Goal: Task Accomplishment & Management: Manage account settings

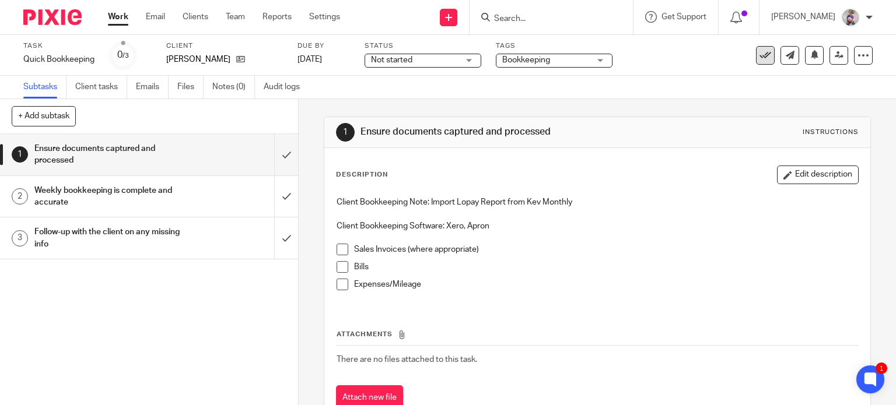
click at [759, 57] on icon at bounding box center [765, 56] width 12 height 12
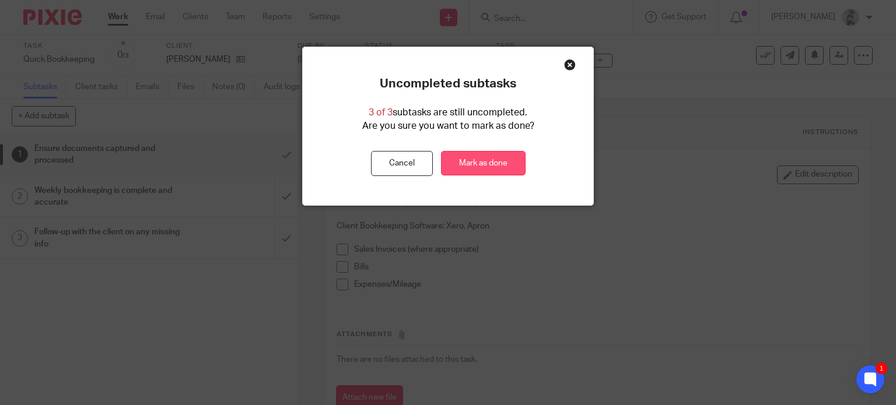
click at [473, 165] on link "Mark as done" at bounding box center [483, 163] width 85 height 25
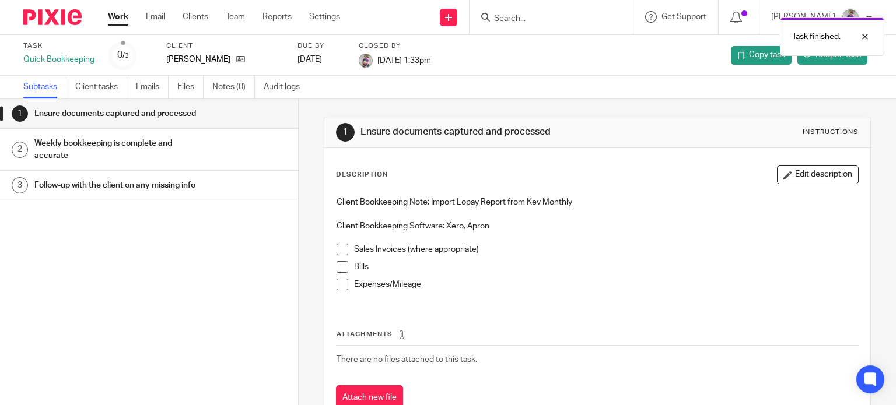
click at [118, 14] on link "Work" at bounding box center [118, 17] width 20 height 12
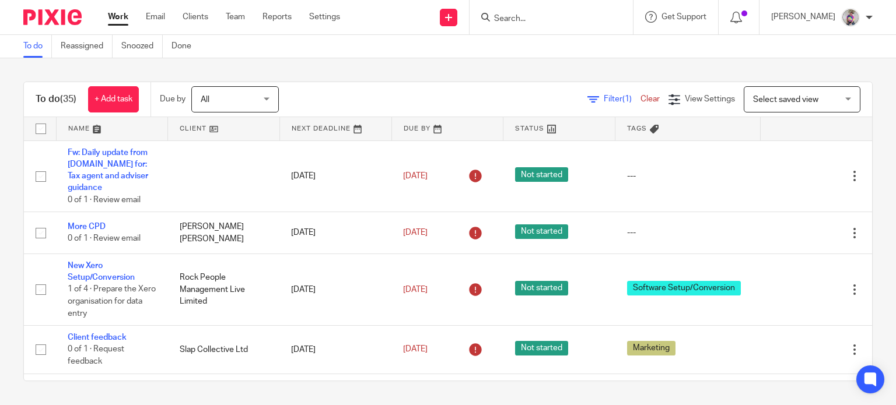
click at [554, 16] on input "Search" at bounding box center [545, 19] width 105 height 10
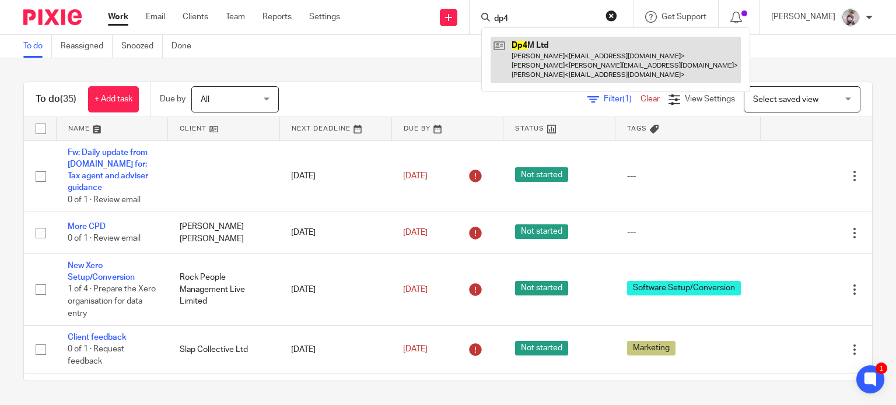
type input "dp4"
click at [559, 46] on link at bounding box center [615, 60] width 250 height 46
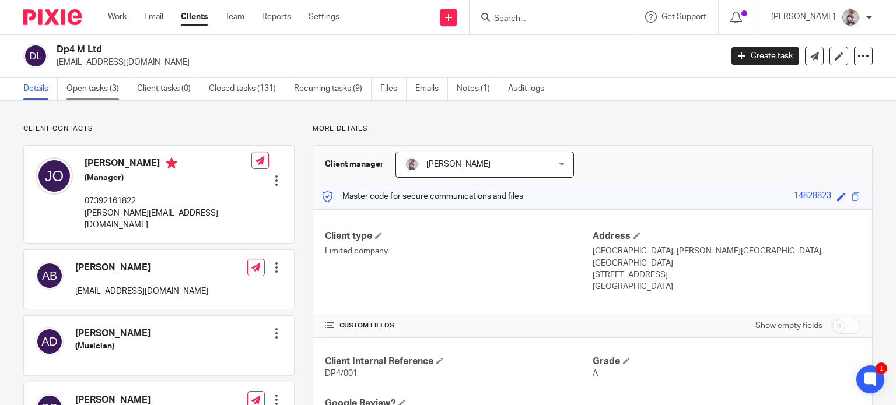
click at [88, 89] on link "Open tasks (3)" at bounding box center [97, 89] width 62 height 23
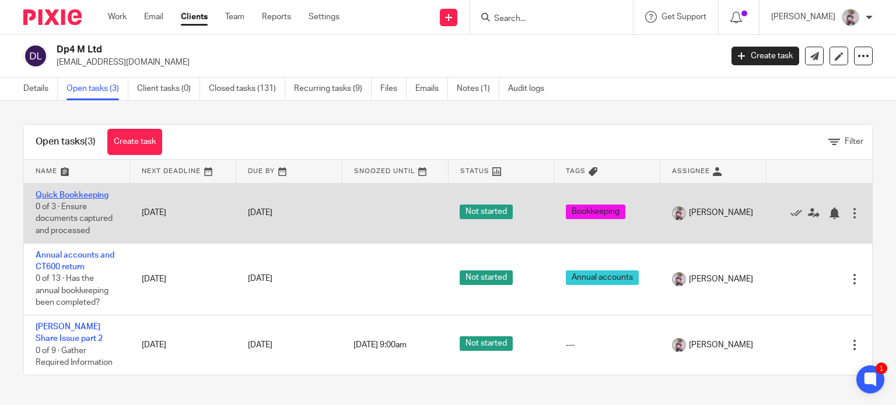
click at [51, 193] on link "Quick Bookkeeping" at bounding box center [72, 195] width 73 height 8
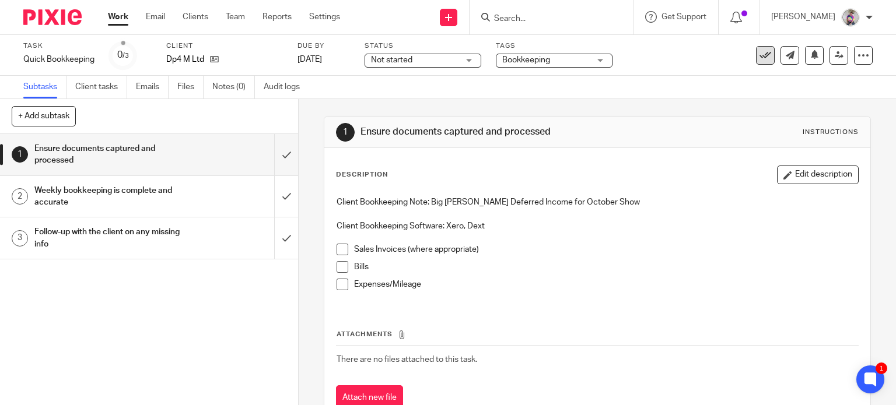
click at [756, 62] on button at bounding box center [765, 55] width 19 height 19
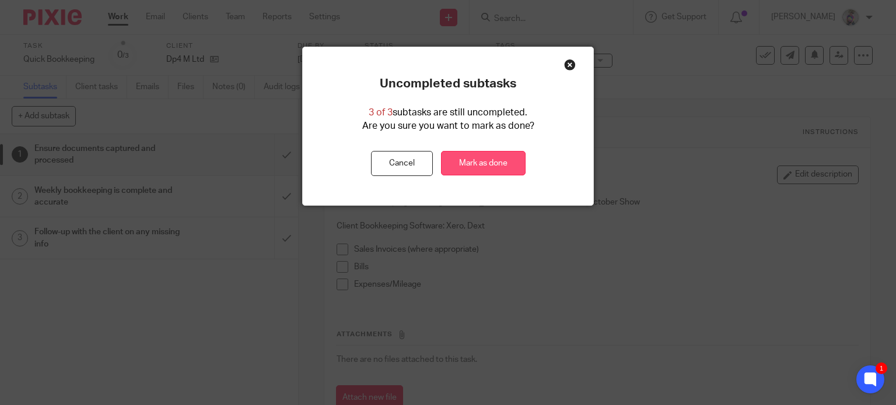
click at [479, 160] on link "Mark as done" at bounding box center [483, 163] width 85 height 25
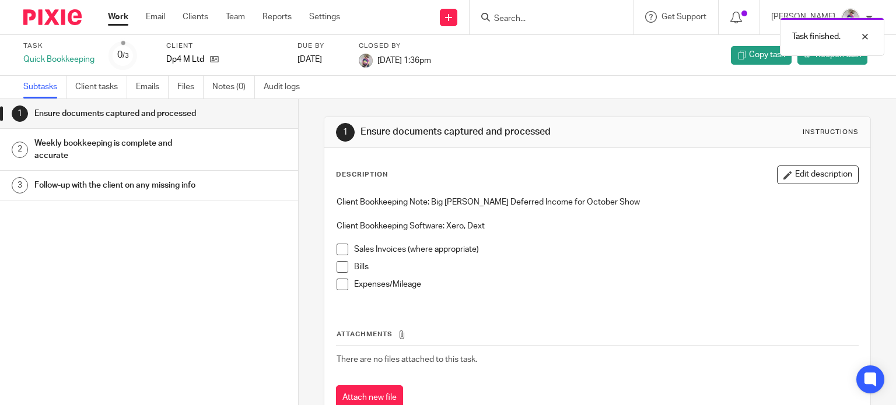
click at [121, 21] on link "Work" at bounding box center [118, 17] width 20 height 12
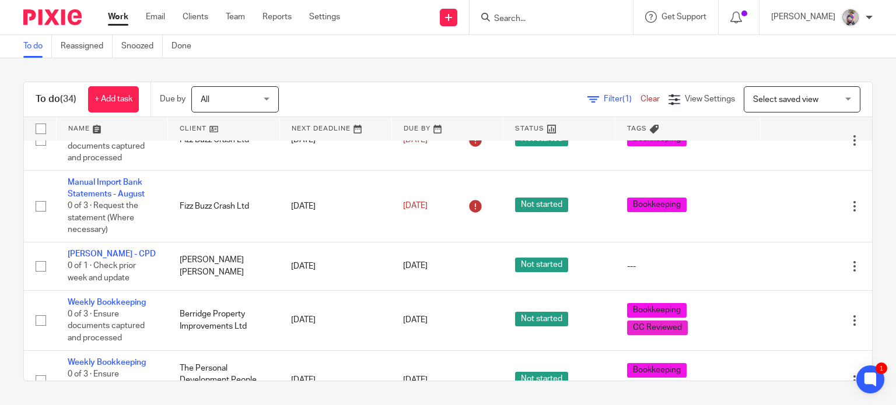
scroll to position [351, 0]
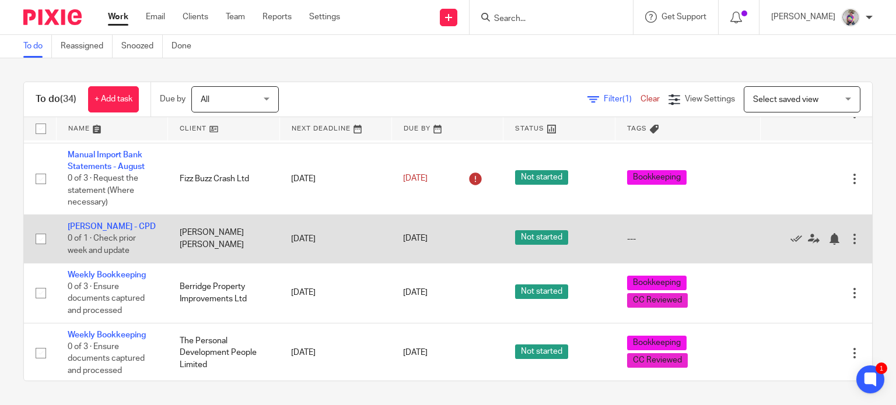
click at [848, 233] on div at bounding box center [854, 239] width 12 height 12
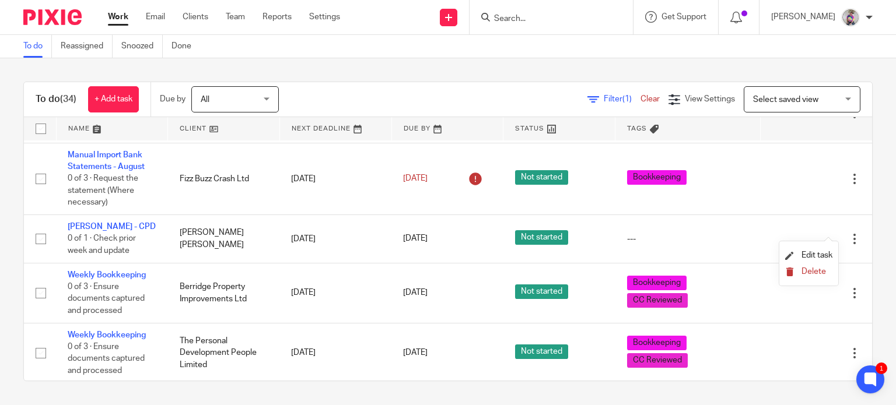
click at [812, 272] on span "Delete" at bounding box center [813, 272] width 24 height 8
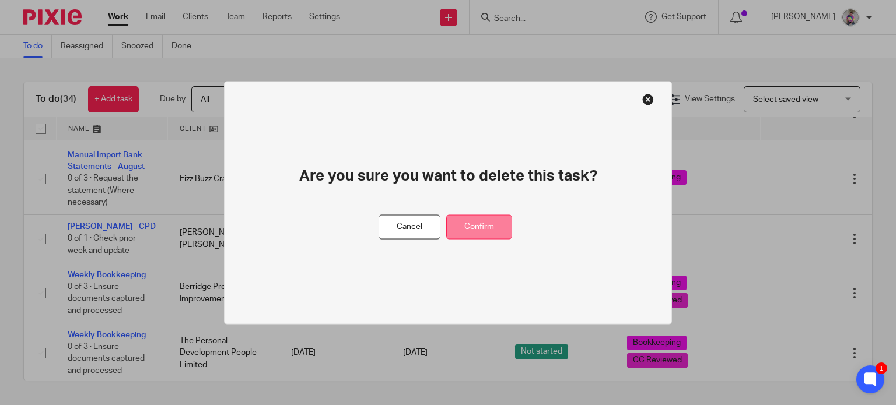
click at [481, 229] on button "Confirm" at bounding box center [479, 227] width 66 height 25
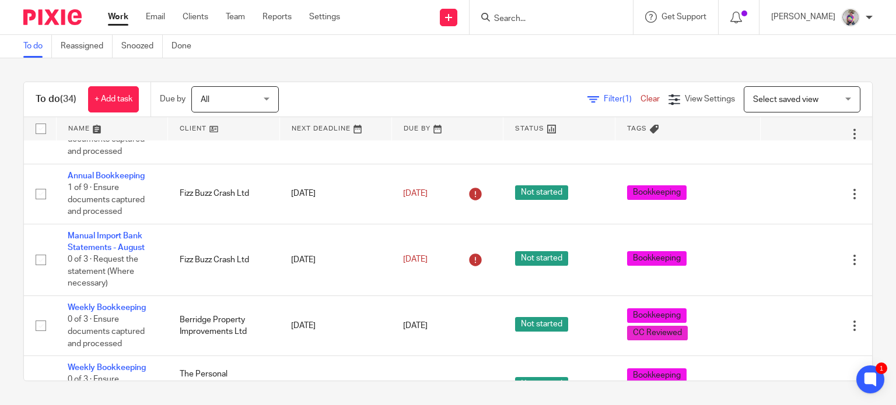
scroll to position [0, 0]
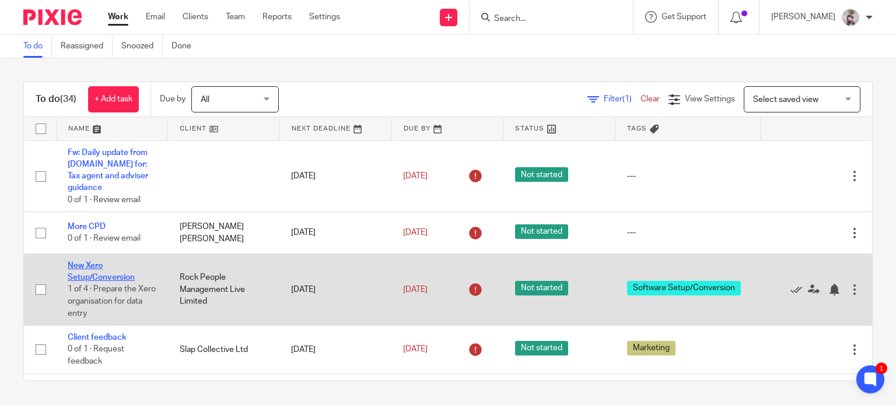
click at [97, 266] on link "New Xero Setup/Conversion" at bounding box center [101, 272] width 67 height 20
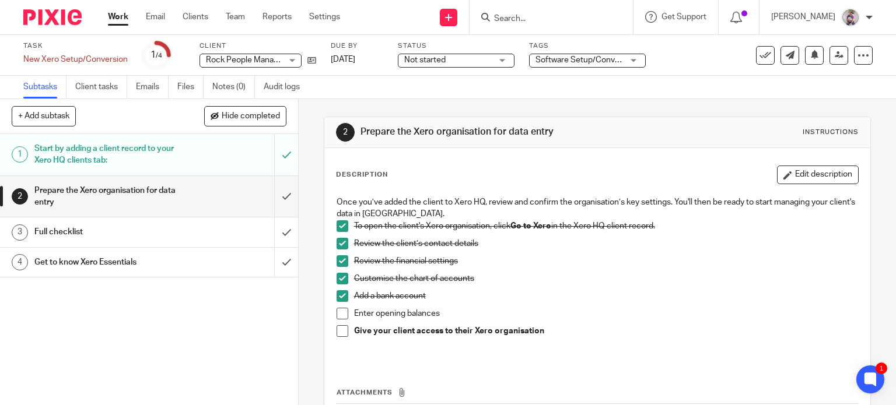
click at [342, 312] on span at bounding box center [342, 314] width 12 height 12
click at [339, 332] on span at bounding box center [342, 331] width 12 height 12
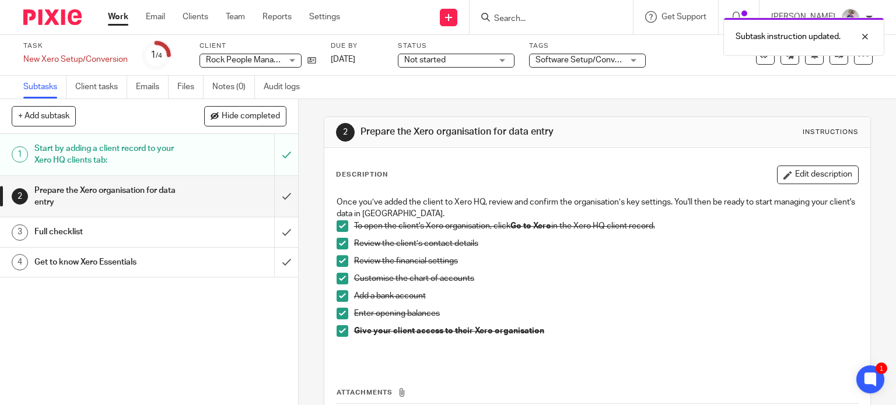
click at [210, 195] on div "Prepare the Xero organisation for data entry" at bounding box center [148, 197] width 228 height 30
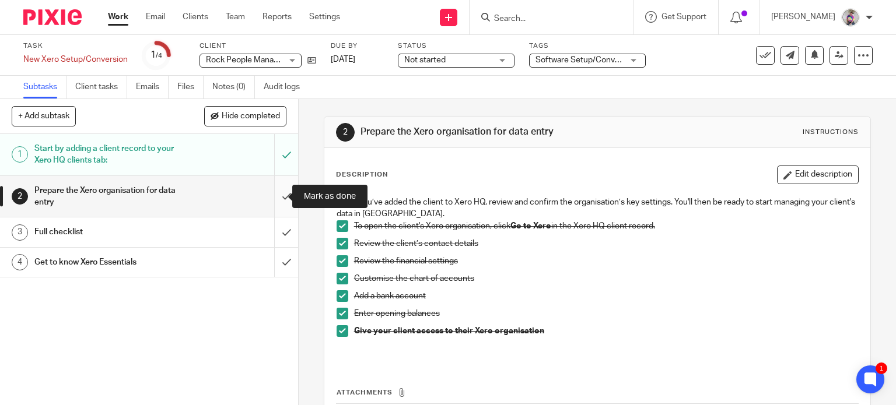
click at [274, 190] on input "submit" at bounding box center [149, 196] width 298 height 41
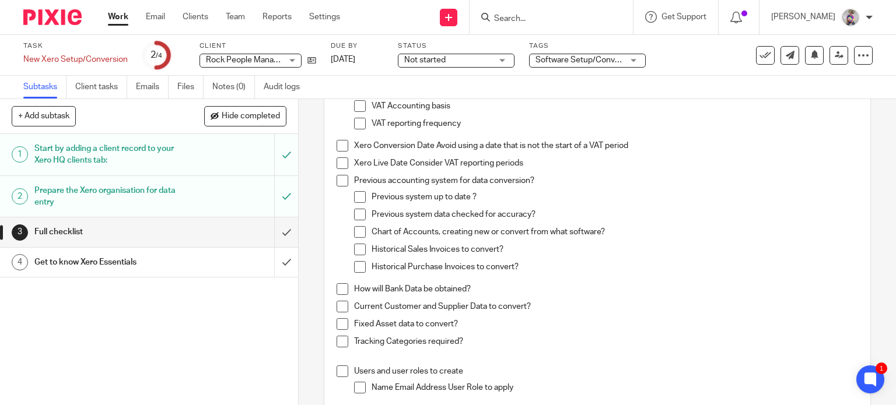
scroll to position [413, 0]
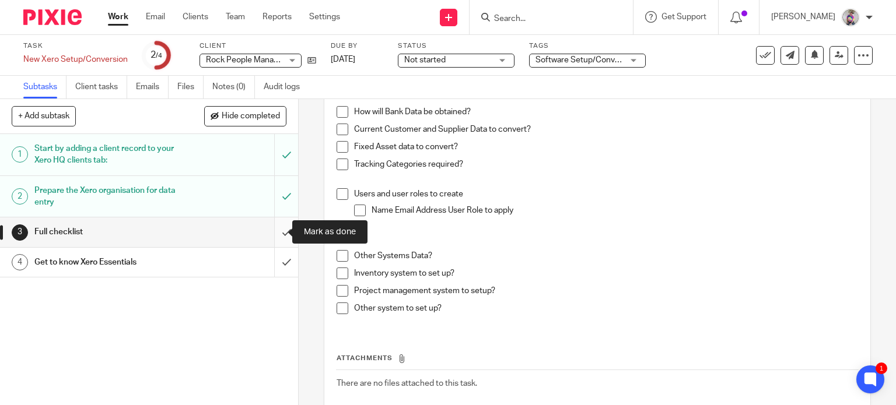
click at [275, 229] on input "submit" at bounding box center [149, 231] width 298 height 29
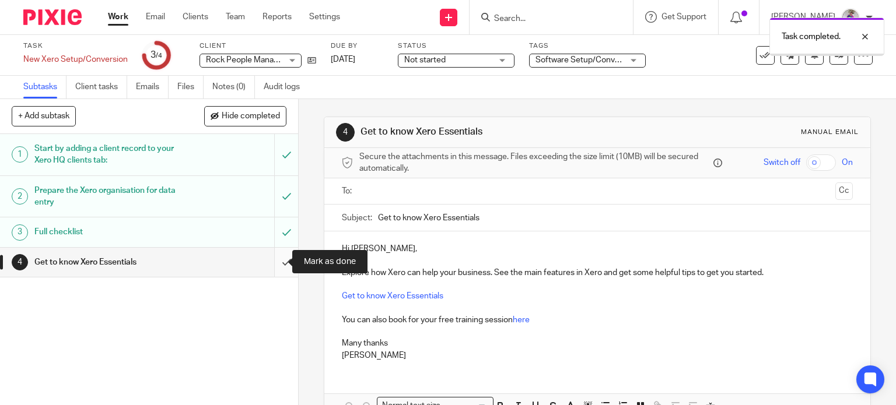
click at [271, 265] on input "submit" at bounding box center [149, 262] width 298 height 29
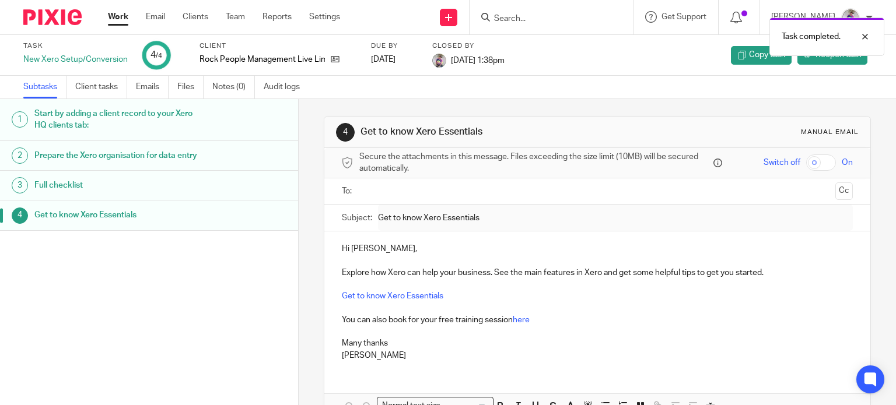
click at [118, 13] on link "Work" at bounding box center [118, 17] width 20 height 12
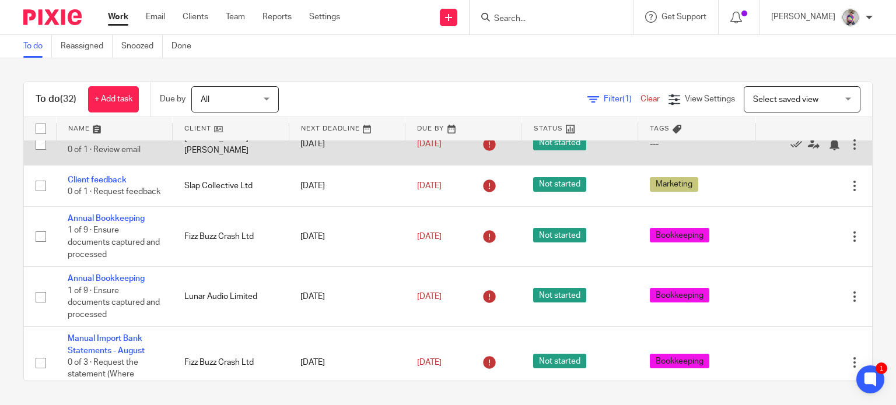
scroll to position [90, 0]
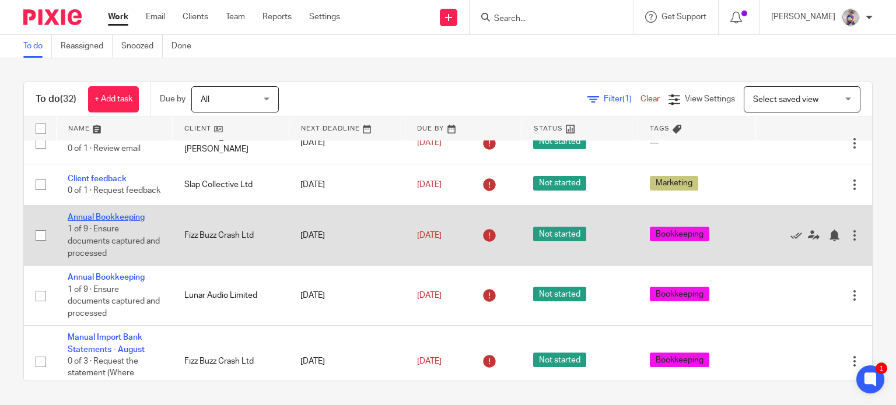
click at [123, 213] on link "Annual Bookkeeping" at bounding box center [106, 217] width 77 height 8
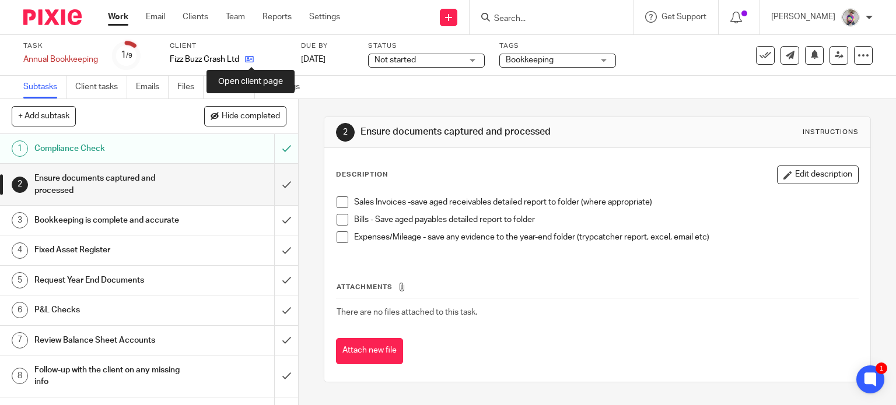
click at [253, 58] on icon at bounding box center [249, 59] width 9 height 9
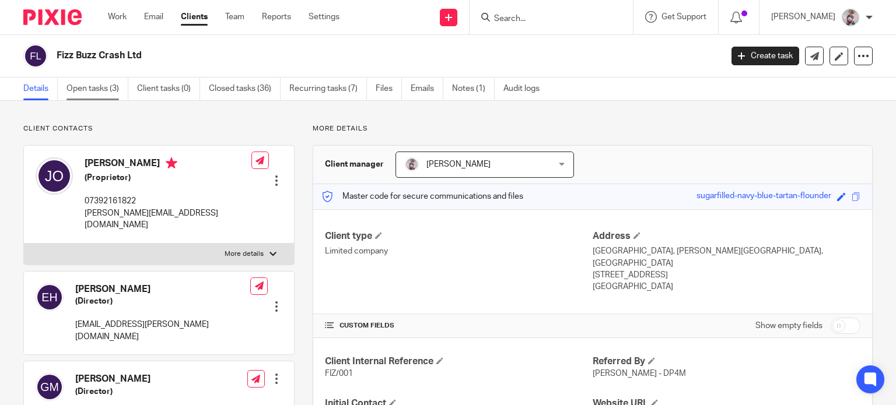
click at [90, 88] on link "Open tasks (3)" at bounding box center [97, 89] width 62 height 23
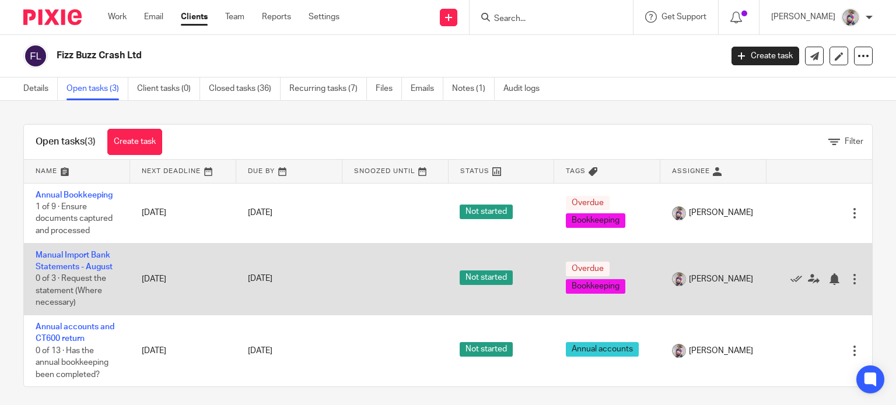
click at [75, 261] on td "Manual Import Bank Statements - August 0 of 3 · Request the statement (Where ne…" at bounding box center [77, 279] width 106 height 72
click at [75, 264] on link "Manual Import Bank Statements - August" at bounding box center [74, 261] width 77 height 20
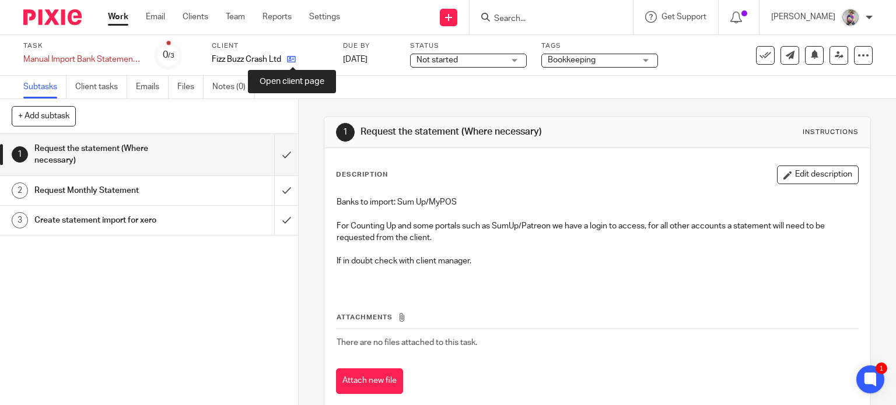
click at [292, 58] on icon at bounding box center [291, 59] width 9 height 9
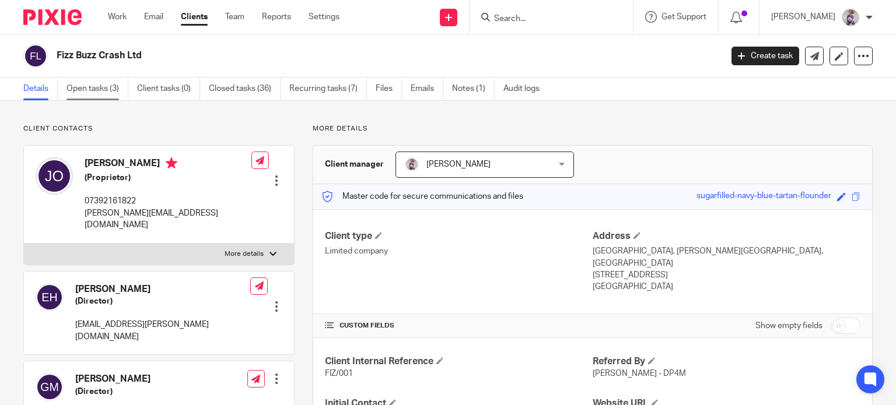
click at [101, 86] on link "Open tasks (3)" at bounding box center [97, 89] width 62 height 23
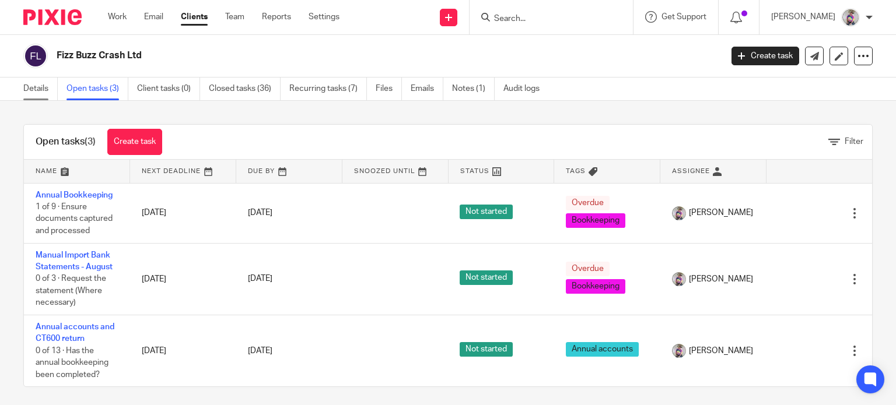
click at [33, 89] on link "Details" at bounding box center [40, 89] width 34 height 23
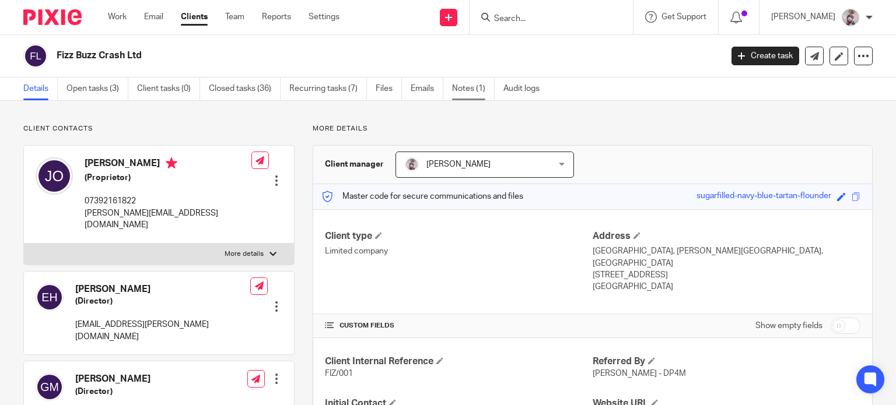
click at [466, 83] on link "Notes (1)" at bounding box center [473, 89] width 43 height 23
